Goal: Information Seeking & Learning: Learn about a topic

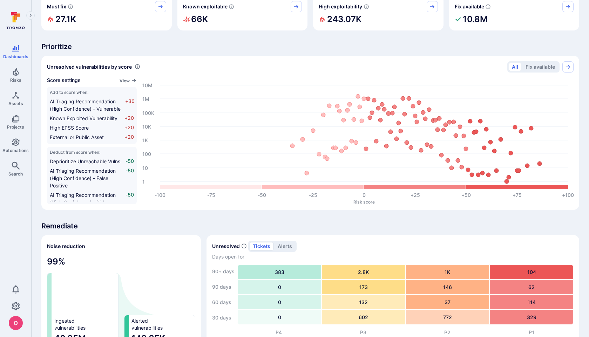
scroll to position [49, 0]
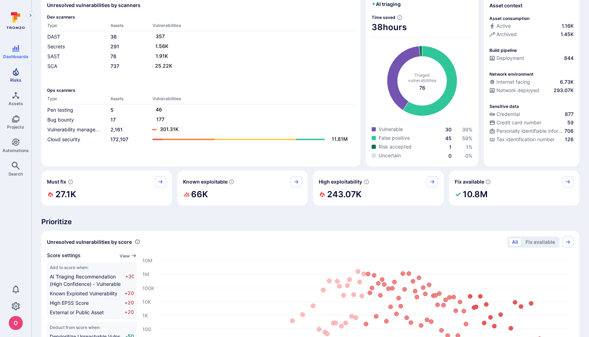
click at [18, 74] on icon "Risks" at bounding box center [16, 72] width 8 height 8
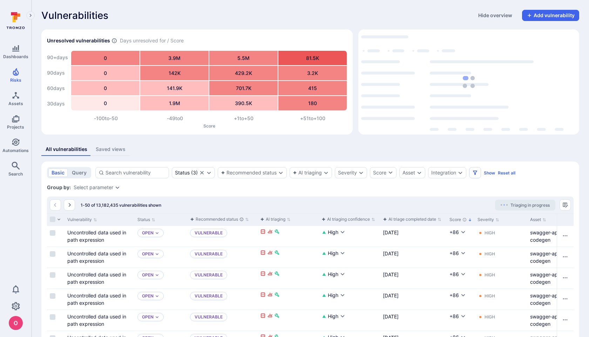
click at [486, 150] on div "All vulnerabilities Saved views" at bounding box center [310, 149] width 538 height 13
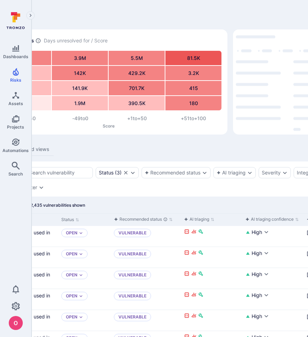
scroll to position [0, 197]
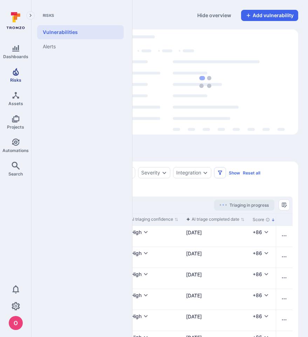
click at [16, 73] on icon "Risks" at bounding box center [16, 72] width 6 height 8
click at [18, 102] on span "Assets" at bounding box center [15, 103] width 15 height 5
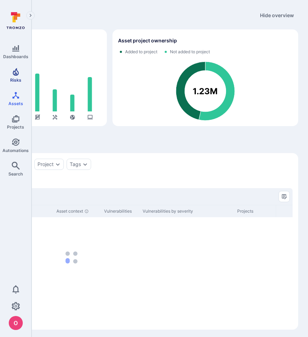
click at [14, 75] on icon "Risks" at bounding box center [16, 72] width 6 height 8
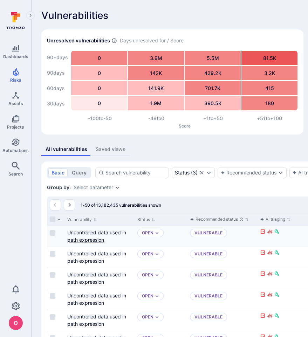
click at [95, 235] on link "Uncontrolled data used in path expression" at bounding box center [96, 236] width 59 height 13
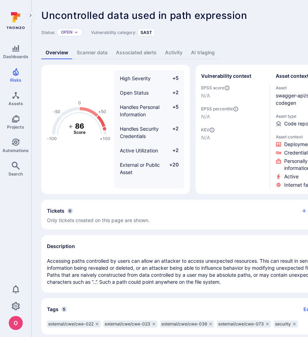
click at [95, 49] on link "Scanner data" at bounding box center [92, 52] width 39 height 13
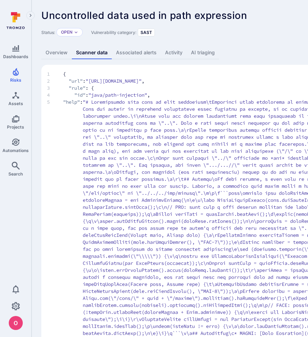
click at [144, 50] on link "Associated alerts" at bounding box center [136, 52] width 49 height 13
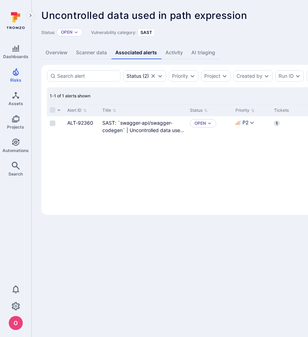
click at [179, 54] on link "Activity" at bounding box center [174, 52] width 26 height 13
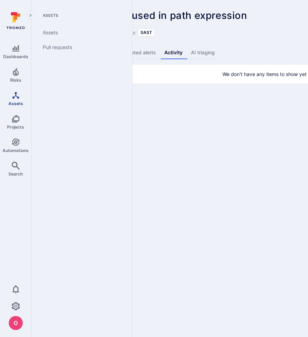
click at [17, 103] on span "Assets" at bounding box center [15, 103] width 15 height 5
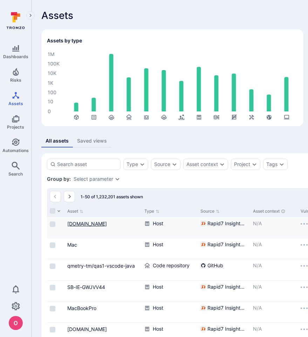
click at [83, 227] on link "SB-MA-7D3YNQ3.ad.smartbear.com" at bounding box center [87, 224] width 40 height 6
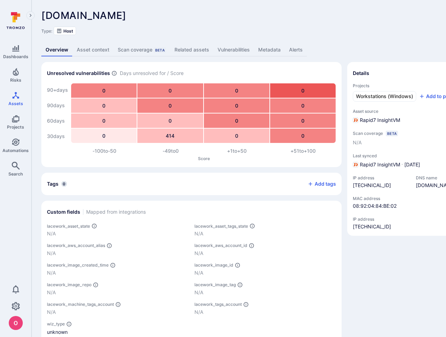
click at [96, 49] on link "Asset context" at bounding box center [93, 49] width 41 height 13
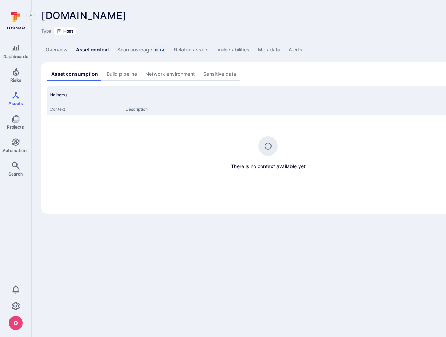
click at [140, 52] on div "Scan coverage Beta" at bounding box center [141, 49] width 48 height 7
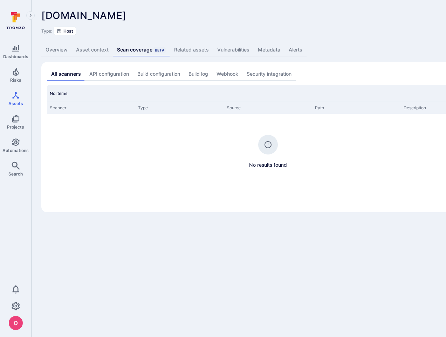
click at [197, 50] on link "Related assets" at bounding box center [191, 49] width 43 height 13
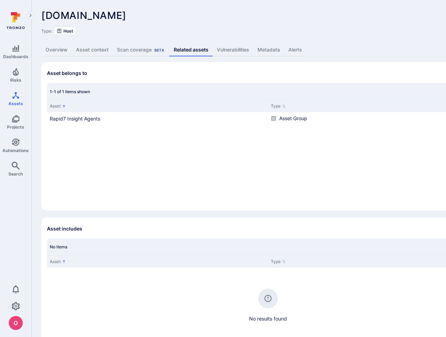
click at [241, 51] on link "Vulnerabilities" at bounding box center [233, 49] width 41 height 13
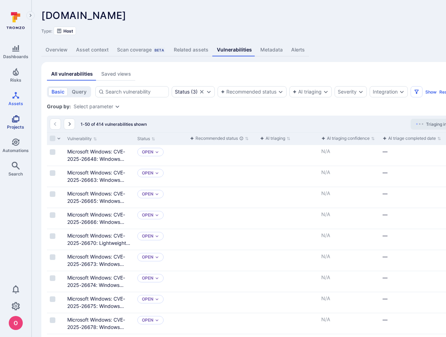
click at [13, 123] on link "Projects" at bounding box center [15, 122] width 31 height 21
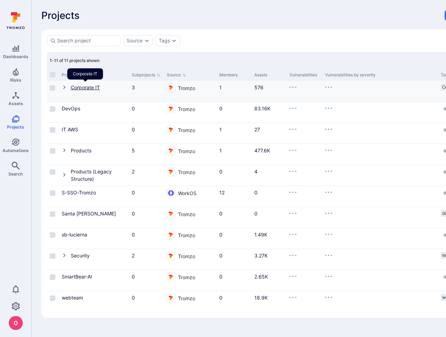
click at [86, 88] on link "Corporate IT" at bounding box center [85, 87] width 29 height 6
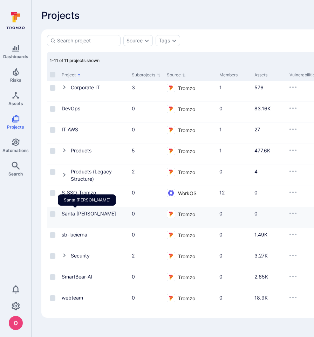
click at [83, 213] on link "Santa [PERSON_NAME]" at bounding box center [89, 214] width 54 height 6
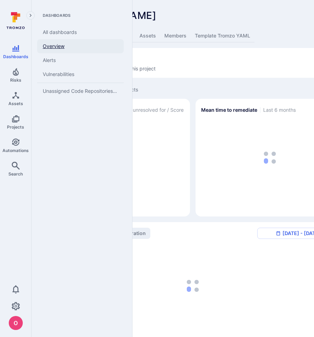
click at [59, 48] on link "Overview" at bounding box center [80, 46] width 87 height 14
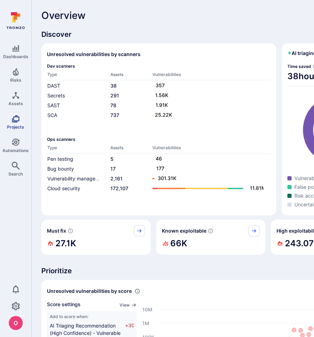
click at [16, 116] on icon "Projects" at bounding box center [15, 118] width 7 height 7
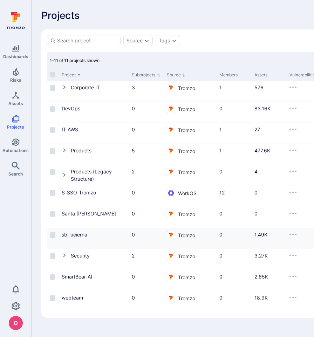
click at [77, 233] on link "sb-lucierna" at bounding box center [75, 235] width 26 height 6
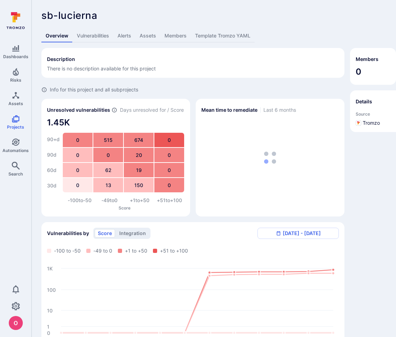
scroll to position [86, 0]
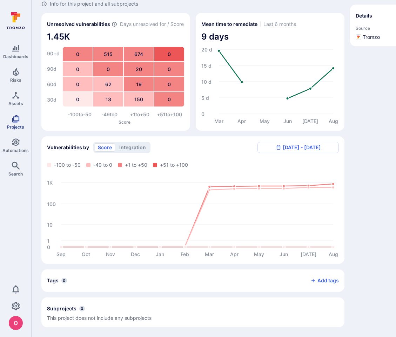
click at [18, 122] on icon "Projects" at bounding box center [16, 119] width 8 height 8
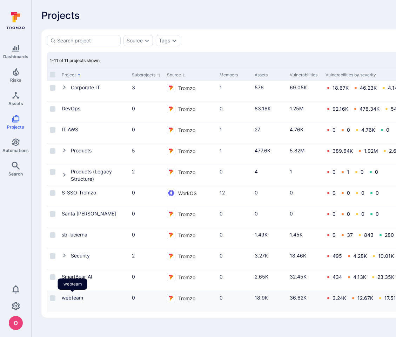
click at [80, 298] on link "webteam" at bounding box center [72, 298] width 21 height 6
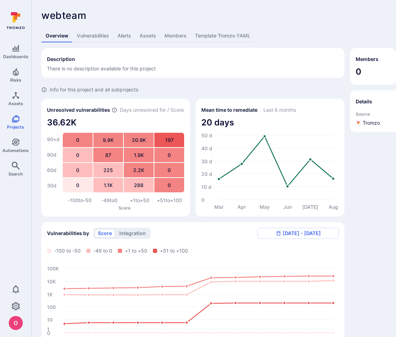
click at [94, 38] on link "Vulnerabilities" at bounding box center [93, 35] width 41 height 13
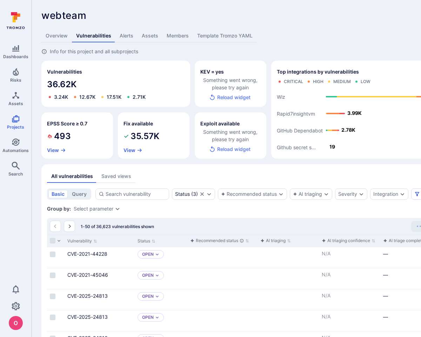
click at [244, 149] on button "Reload widget" at bounding box center [230, 149] width 49 height 13
click at [240, 99] on button "Reload widget" at bounding box center [230, 97] width 49 height 13
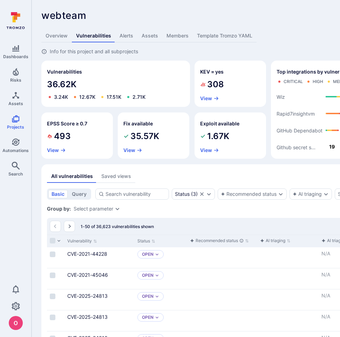
click at [51, 37] on link "Overview" at bounding box center [56, 35] width 30 height 13
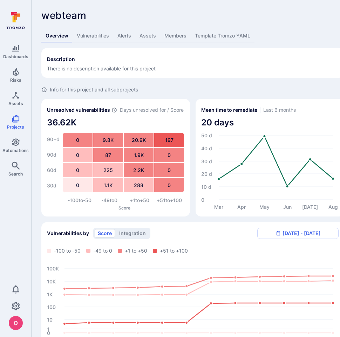
click at [96, 38] on link "Vulnerabilities" at bounding box center [93, 35] width 41 height 13
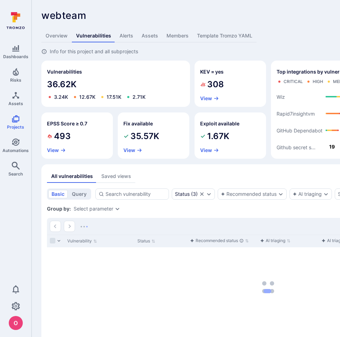
click at [124, 38] on link "Alerts" at bounding box center [126, 35] width 22 height 13
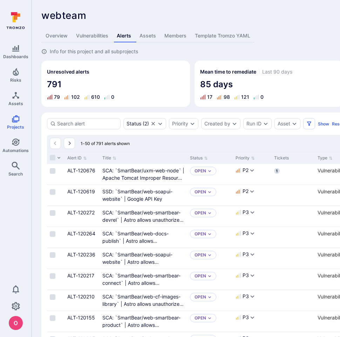
click at [150, 34] on link "Assets" at bounding box center [147, 35] width 25 height 13
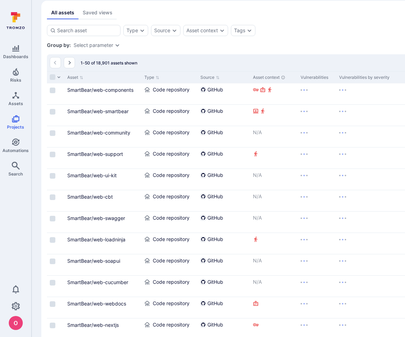
scroll to position [59, 0]
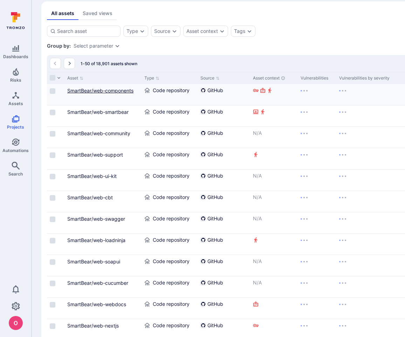
click at [108, 92] on link "SmartBear/web-components" at bounding box center [100, 91] width 66 height 6
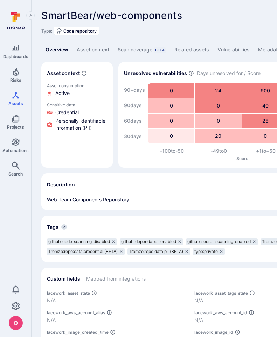
click at [277, 220] on div "Tags 7 Edit tags" at bounding box center [191, 227] width 300 height 22
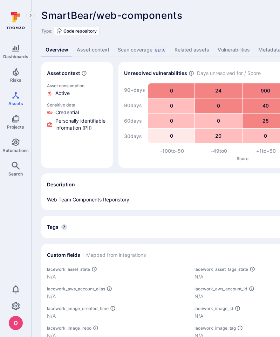
drag, startPoint x: 279, startPoint y: 57, endPoint x: 294, endPoint y: 57, distance: 14.4
click at [280, 57] on html "Dashboards Risks Assets Projects Automations Search 0 Assets Assets Pull reques…" at bounding box center [140, 168] width 280 height 337
